Goal: Task Accomplishment & Management: Manage account settings

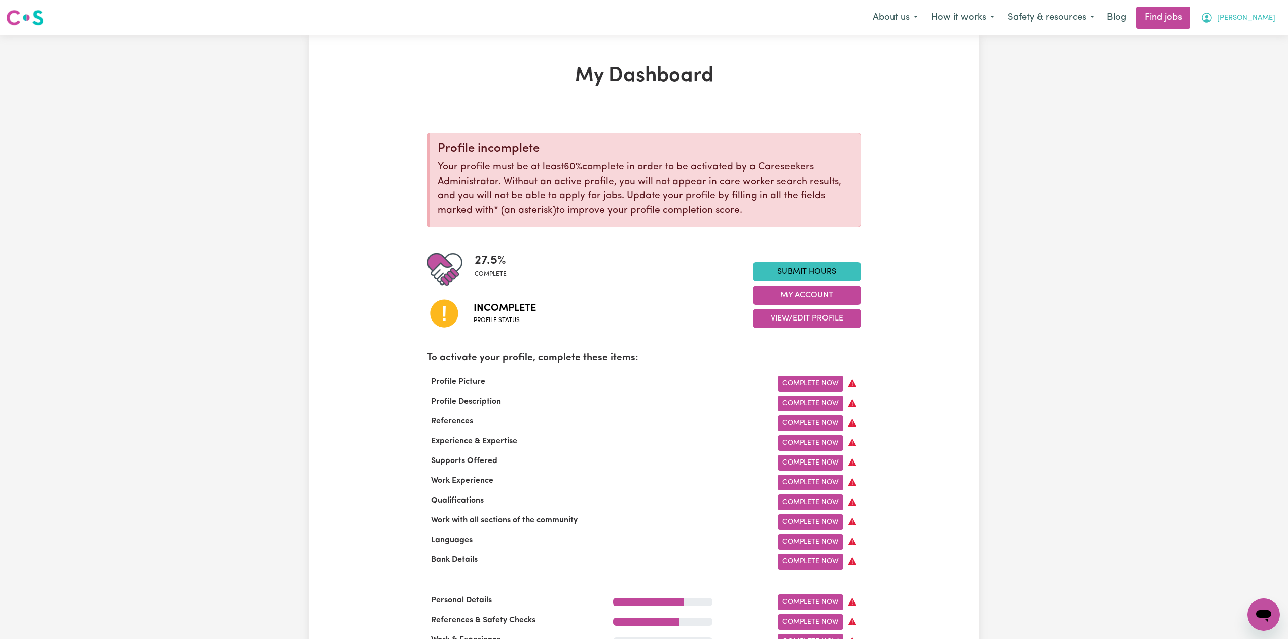
click at [1260, 18] on span "[PERSON_NAME]" at bounding box center [1246, 18] width 58 height 11
click at [1237, 74] on link "Logout" at bounding box center [1241, 77] width 80 height 19
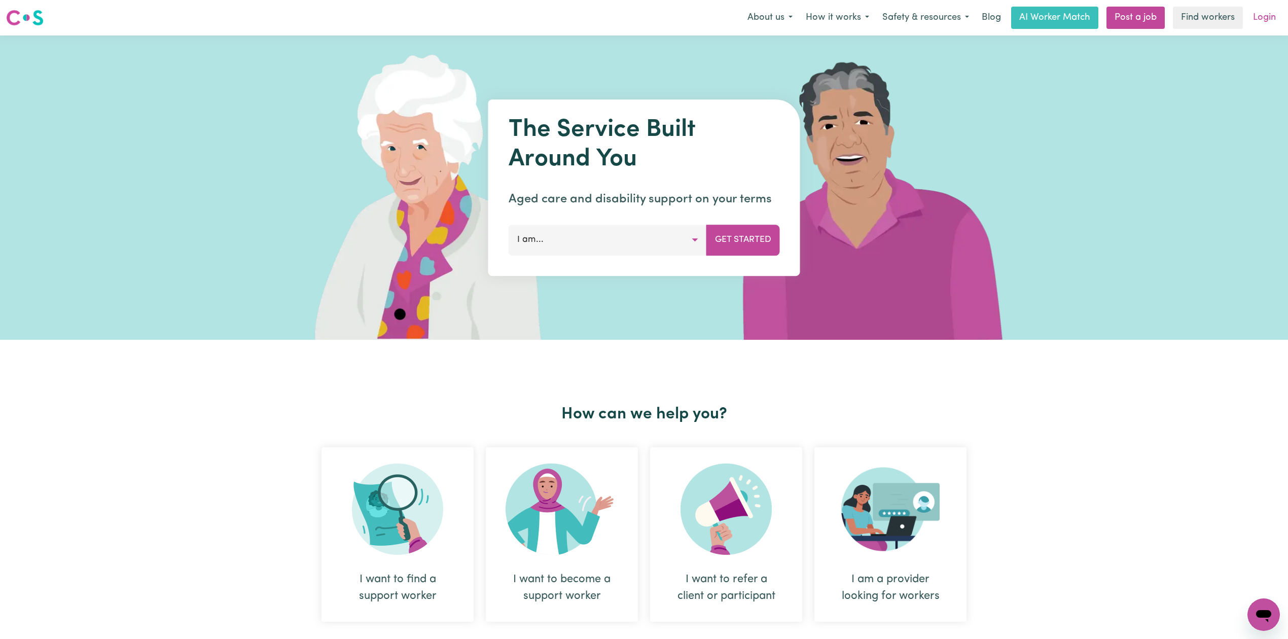
click at [1260, 17] on link "Login" at bounding box center [1264, 18] width 35 height 22
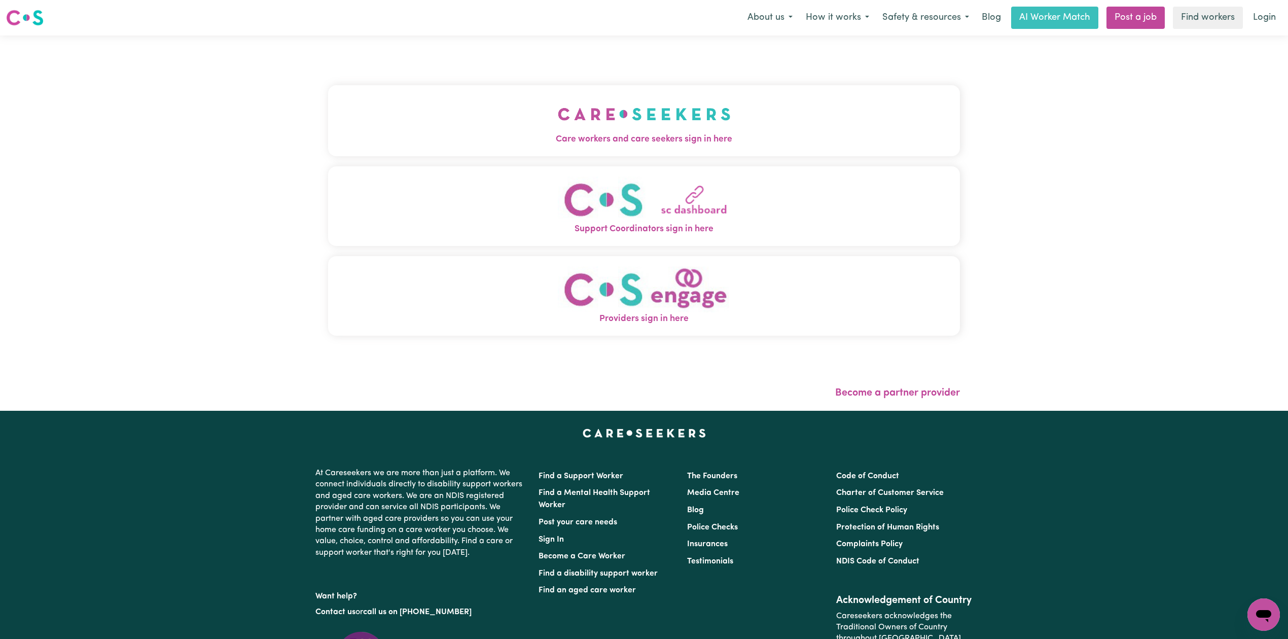
click at [558, 101] on img "Care workers and care seekers sign in here" at bounding box center [644, 114] width 173 height 38
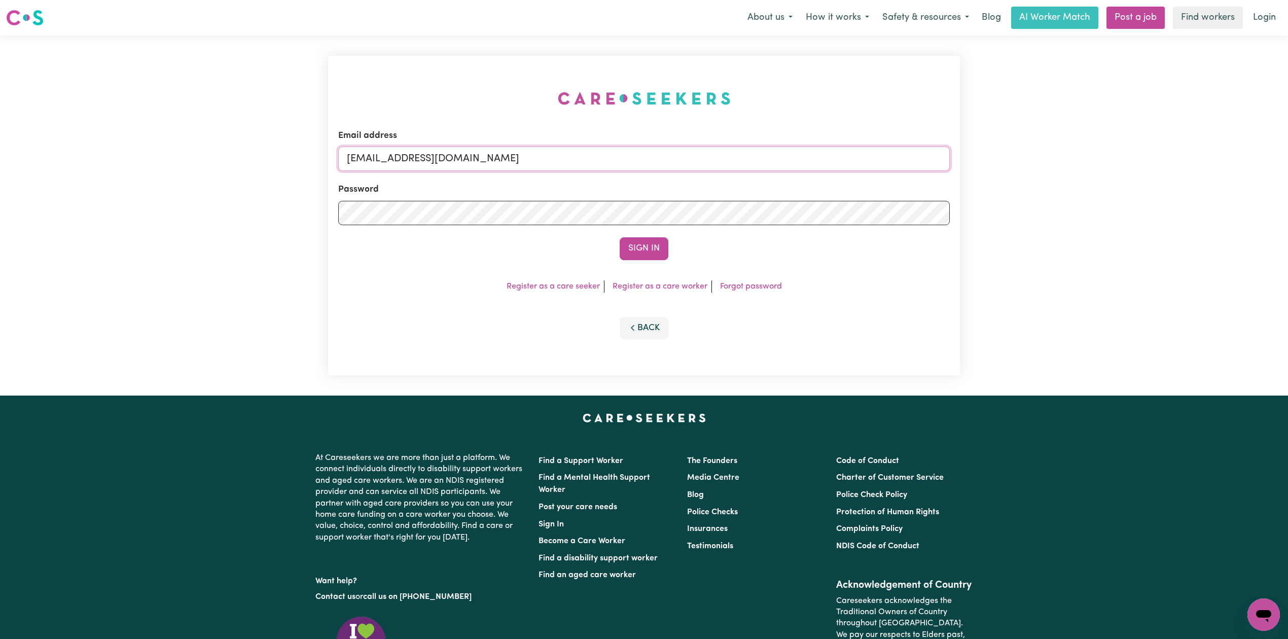
drag, startPoint x: 426, startPoint y: 158, endPoint x: 416, endPoint y: 170, distance: 15.8
click at [426, 158] on input "[EMAIL_ADDRESS][DOMAIN_NAME]" at bounding box center [643, 159] width 611 height 24
drag, startPoint x: 398, startPoint y: 154, endPoint x: 653, endPoint y: 175, distance: 255.4
click at [653, 175] on form "Email address Superuser~[EMAIL_ADDRESS][DOMAIN_NAME] Password Sign In" at bounding box center [643, 194] width 611 height 131
type input "Superuser~[EMAIL_ADDRESS][DOMAIN_NAME]"
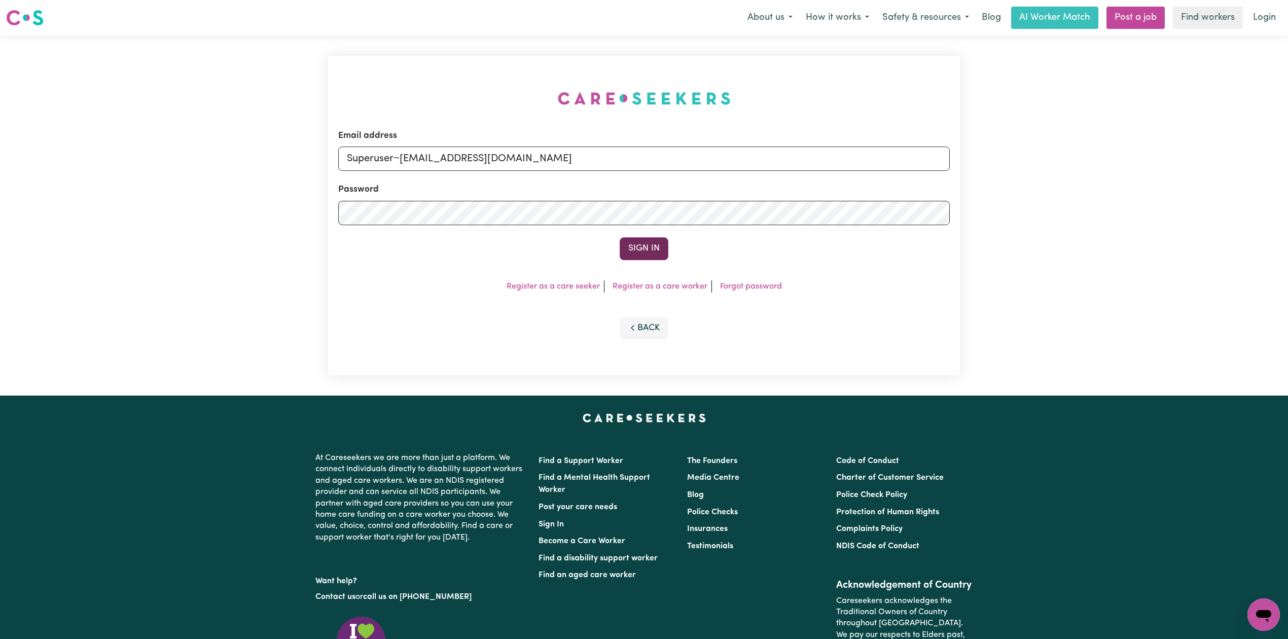
click at [651, 250] on button "Sign In" at bounding box center [644, 248] width 49 height 22
